Goal: Information Seeking & Learning: Learn about a topic

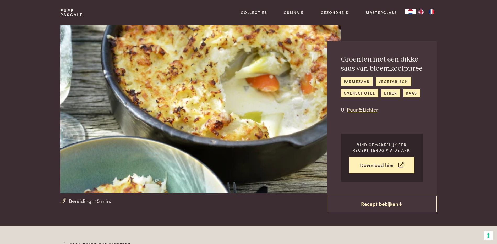
click at [456, 76] on section "Bereiding: 45 min. Groenten met een dikke saus van bloemkoolpuree parmezaan veg…" at bounding box center [248, 110] width 497 height 171
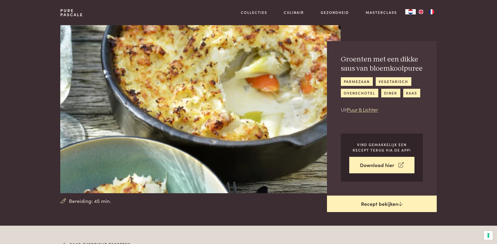
click at [379, 206] on link "Recept bekijken" at bounding box center [382, 204] width 110 height 17
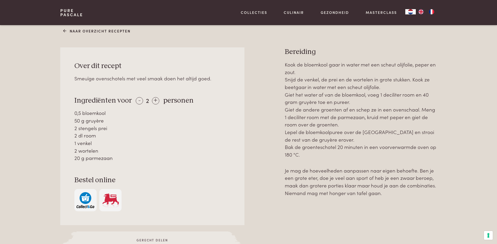
scroll to position [226, 0]
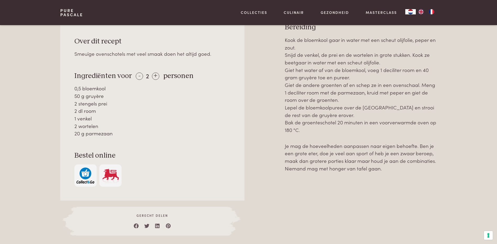
scroll to position [226, 0]
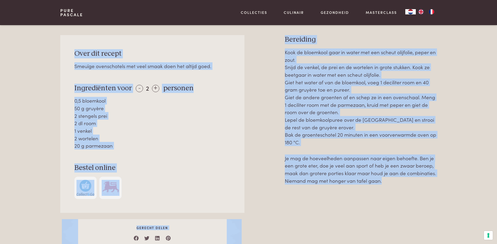
drag, startPoint x: 393, startPoint y: 182, endPoint x: 61, endPoint y: 48, distance: 357.7
click at [61, 48] on div "Over dit recept Smeuïge ovenschotels met veel smaak doen het altijd goed. Ingre…" at bounding box center [248, 141] width 376 height 213
copy div "Lore ips dolors Ametcon adipiscingel sed doei tempo inci utl etdolo magn. Aliqu…"
click at [456, 73] on div "Naar overzicht recepten Over dit recept Smeuïge ovenschotels met veel smaak doe…" at bounding box center [248, 138] width 497 height 276
